Goal: Task Accomplishment & Management: Manage account settings

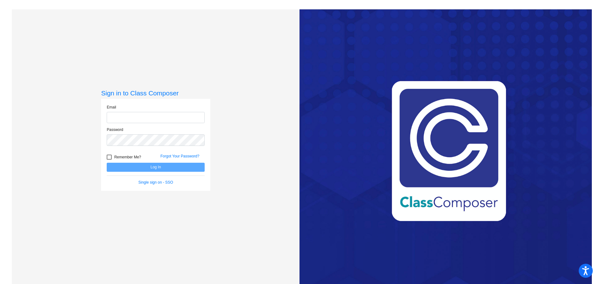
type input "[EMAIL_ADDRESS][PERSON_NAME][DOMAIN_NAME]"
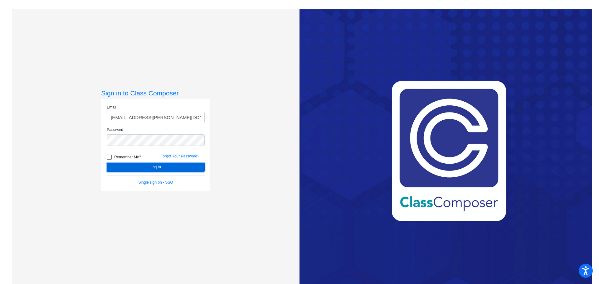
click at [153, 167] on button "Log In" at bounding box center [156, 167] width 98 height 9
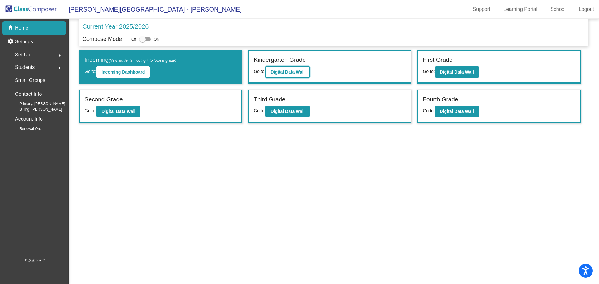
click at [283, 71] on b "Digital Data Wall" at bounding box center [288, 72] width 34 height 5
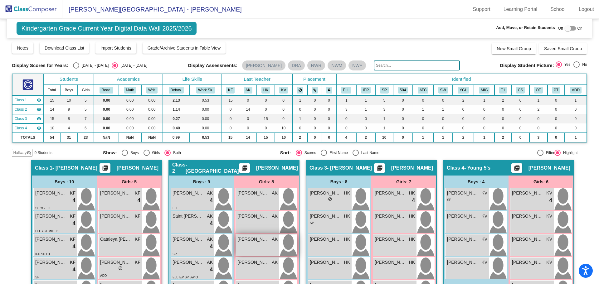
click at [252, 239] on span "[PERSON_NAME]" at bounding box center [253, 239] width 31 height 7
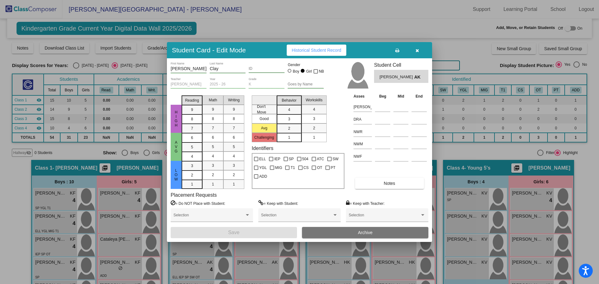
click at [249, 69] on input "ID" at bounding box center [267, 69] width 36 height 4
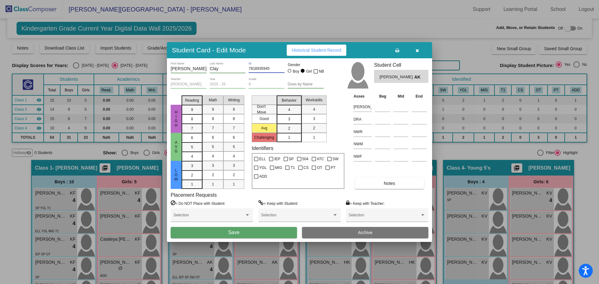
type input "7818935945"
click at [237, 232] on span "Save" at bounding box center [233, 232] width 11 height 5
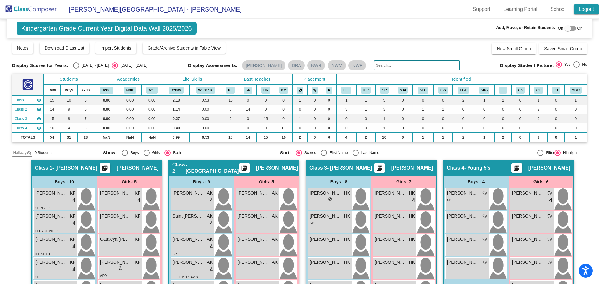
click at [582, 10] on link "Logout" at bounding box center [586, 9] width 25 height 10
